Goal: Task Accomplishment & Management: Complete application form

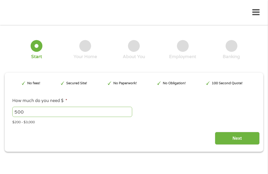
scroll to position [31, 0]
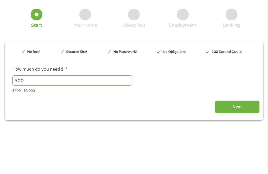
type input "EAIaIQobChMI_oaDlp2JjwMVLhetBh1-0DCFEAAYAyAAEgL3XPD_BwE"
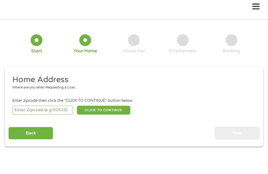
scroll to position [2, 2]
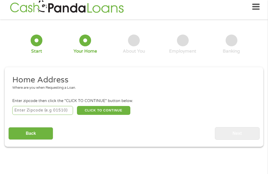
click at [61, 115] on input "number" at bounding box center [42, 110] width 61 height 9
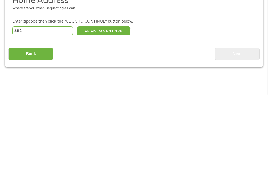
type input "8515"
click at [108, 106] on button "CLICK TO CONTINUE" at bounding box center [103, 110] width 53 height 9
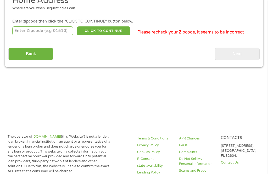
click at [61, 35] on input "number" at bounding box center [42, 30] width 61 height 9
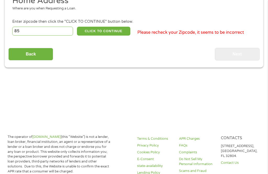
type input "8"
type input "95212"
click at [108, 36] on button "CLICK TO CONTINUE" at bounding box center [103, 31] width 53 height 9
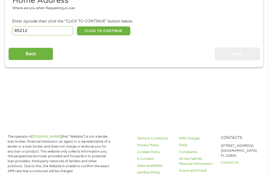
type input "95212"
type input "Stockton"
select select "[US_STATE]"
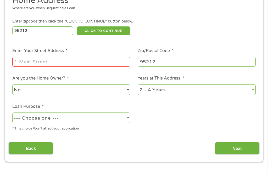
scroll to position [85, 0]
click at [97, 65] on input "Enter Your Street Address *" at bounding box center [71, 62] width 118 height 10
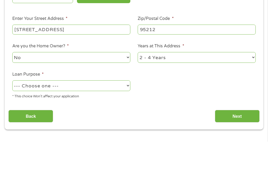
type input "[STREET_ADDRESS]"
click at [100, 84] on select "No Yes" at bounding box center [71, 89] width 118 height 11
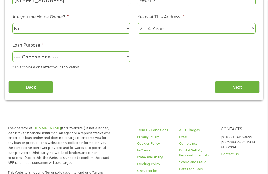
click at [182, 34] on select "1 Year or less 1 - 2 Years 2 - 4 Years Over 4 Years" at bounding box center [196, 28] width 118 height 11
select select "60months"
click at [87, 62] on select "--- Choose one --- Pay Bills Debt Consolidation Home Improvement Major Purchase…" at bounding box center [71, 56] width 118 height 11
select select "shorttermcash"
click at [238, 94] on input "Next" at bounding box center [237, 87] width 45 height 13
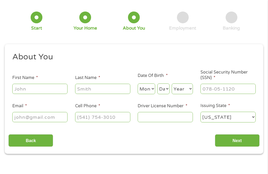
scroll to position [5, 0]
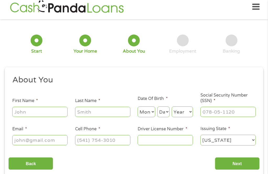
click at [49, 113] on input "First Name *" at bounding box center [39, 112] width 55 height 10
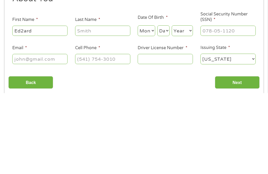
type input "Ed2ard"
click at [108, 107] on input "Last Name *" at bounding box center [102, 112] width 55 height 10
type input "[PERSON_NAME]"
click at [49, 107] on input "Ed2ard" at bounding box center [39, 112] width 55 height 10
type input "[PERSON_NAME]"
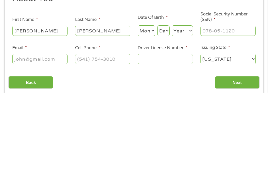
click at [147, 106] on select "Month 1 2 3 4 5 6 7 8 9 10 11 12" at bounding box center [145, 111] width 17 height 11
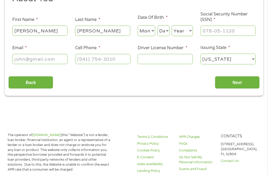
select select "3"
click at [168, 36] on select "Day 1 2 3 4 5 6 7 8 9 10 11 12 13 14 15 16 17 18 19 20 21 22 23 24 25 26 27 28 …" at bounding box center [163, 30] width 12 height 11
select select "15"
click at [166, 36] on select "Day 1 2 3 4 5 6 7 8 9 10 11 12 13 14 15 16 17 18 19 20 21 22 23 24 25 26 27 28 …" at bounding box center [163, 30] width 12 height 11
click at [189, 36] on select "Year [DATE] 2006 2005 2004 2003 2002 2001 2000 1999 1998 1997 1996 1995 1994 19…" at bounding box center [181, 30] width 21 height 11
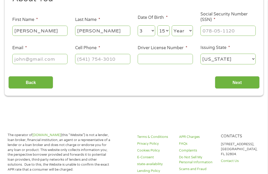
select select "1952"
click at [210, 36] on input "Social Security Number (SSN) *" at bounding box center [227, 31] width 55 height 10
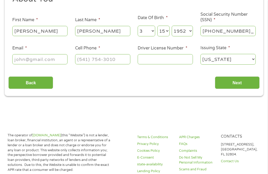
type input "369-58-3125"
click at [50, 62] on input "Email *" at bounding box center [39, 59] width 55 height 10
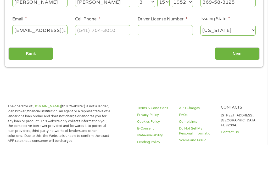
type input "[EMAIL_ADDRESS][DOMAIN_NAME]"
click at [121, 54] on input "Cell Phone *" at bounding box center [102, 59] width 55 height 10
type input "[PHONE_NUMBER]"
click at [158, 54] on input "Driver License Number *" at bounding box center [164, 59] width 55 height 10
type input "A9878915"
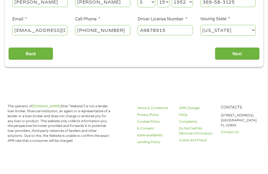
click at [242, 76] on input "Next" at bounding box center [237, 82] width 45 height 13
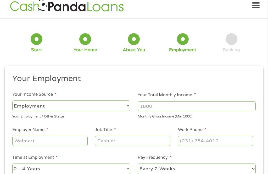
scroll to position [5, 0]
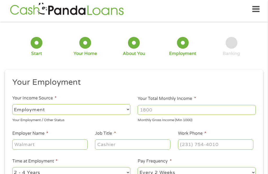
click at [73, 113] on select "--- Choose one --- Employment [DEMOGRAPHIC_DATA] Benefits" at bounding box center [71, 109] width 118 height 11
click at [177, 112] on input "Your Total Monthly Income *" at bounding box center [196, 110] width 118 height 10
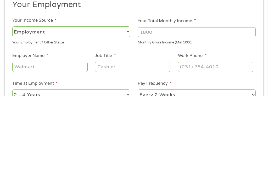
type input "5"
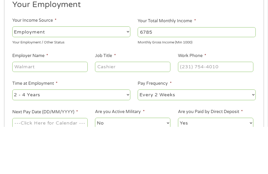
scroll to position [35, 0]
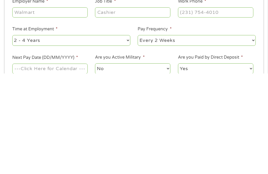
type input "6785"
click at [59, 108] on input "Employer Name *" at bounding box center [49, 113] width 75 height 10
type input "[GEOGRAPHIC_DATA]"
click at [131, 108] on input "Job Title *" at bounding box center [132, 113] width 75 height 10
type input "Teacher"
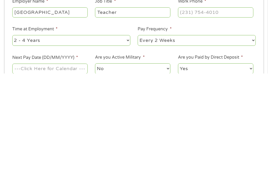
click at [192, 108] on input "Work Phone *" at bounding box center [215, 113] width 75 height 10
type input "[PHONE_NUMBER]"
click at [75, 135] on select "--- Choose one --- 1 Year or less 1 - 2 Years 2 - 4 Years Over 4 Years" at bounding box center [71, 140] width 118 height 11
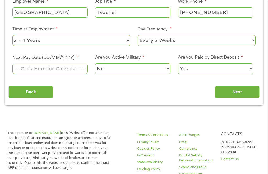
select select "60months"
click at [166, 46] on select "--- Choose one --- Every 2 Weeks Every Week Monthly Semi-Monthly" at bounding box center [196, 40] width 118 height 11
select select "monthly"
click at [77, 73] on input "Next Pay Date (DD/MM/YYYY) *" at bounding box center [49, 69] width 75 height 10
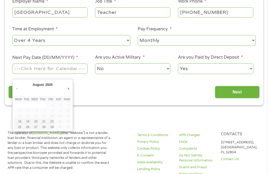
type input "[DATE]"
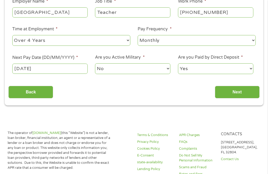
click at [149, 73] on select "No Yes" at bounding box center [132, 68] width 75 height 11
click at [243, 98] on input "Next" at bounding box center [237, 92] width 45 height 13
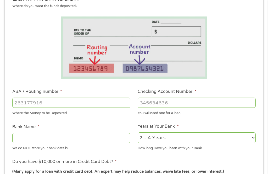
scroll to position [96, 0]
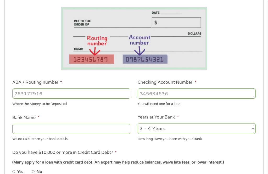
click at [63, 99] on input "ABA / Routing number *" at bounding box center [71, 94] width 118 height 10
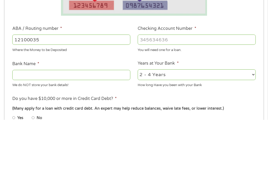
type input "121000358"
type input "BANK OF AMERICA NA"
type input "121000358"
click at [159, 89] on input "Checking Account Number *" at bounding box center [196, 94] width 118 height 10
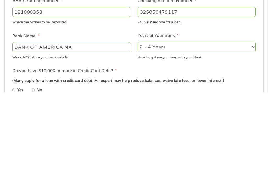
type input "325050479117"
click at [183, 123] on select "2 - 4 Years 6 - 12 Months 1 - 2 Years Over 4 Years" at bounding box center [196, 128] width 118 height 11
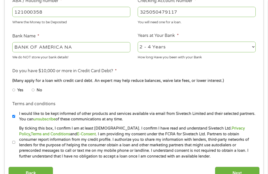
select select "60months"
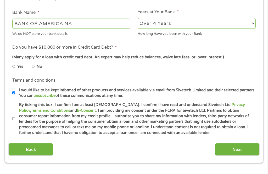
click at [35, 71] on input "No" at bounding box center [33, 66] width 3 height 8
radio input "true"
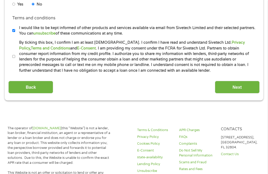
scroll to position [264, 0]
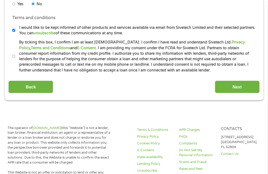
click at [15, 60] on input "By ticking this box, I confirm I am at least [DEMOGRAPHIC_DATA]. I confirm I ha…" at bounding box center [13, 56] width 3 height 8
checkbox input "true"
click at [240, 93] on input "Next" at bounding box center [237, 86] width 45 height 13
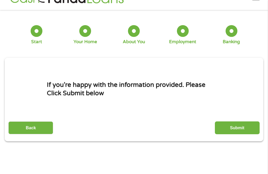
scroll to position [5, 0]
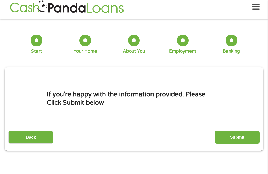
click at [239, 139] on input "Submit" at bounding box center [237, 137] width 45 height 13
